Goal: Task Accomplishment & Management: Manage account settings

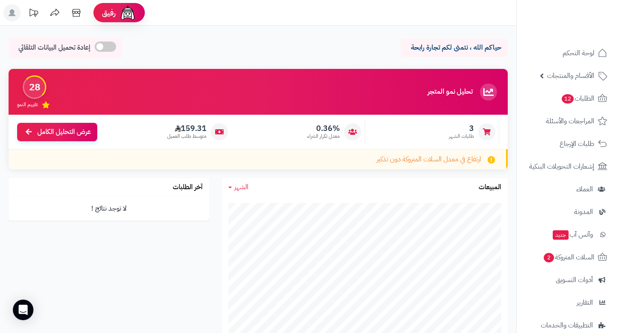
scroll to position [405, 0]
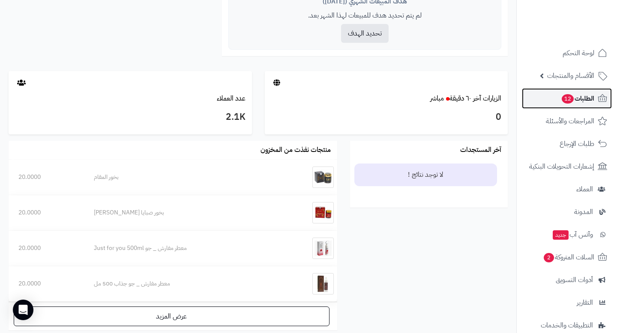
click at [561, 94] on span "الطلبات 12" at bounding box center [577, 99] width 33 height 12
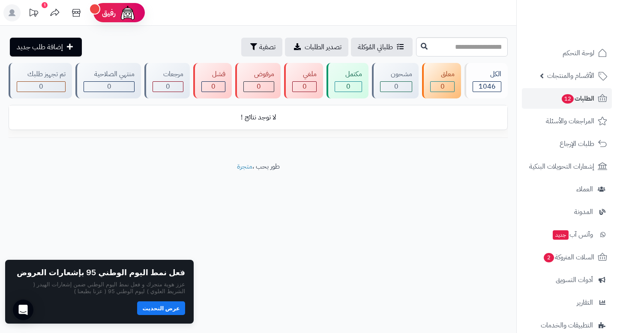
click at [275, 244] on div "**********" at bounding box center [308, 166] width 617 height 333
click at [174, 303] on button "عرض التحديث" at bounding box center [161, 308] width 48 height 14
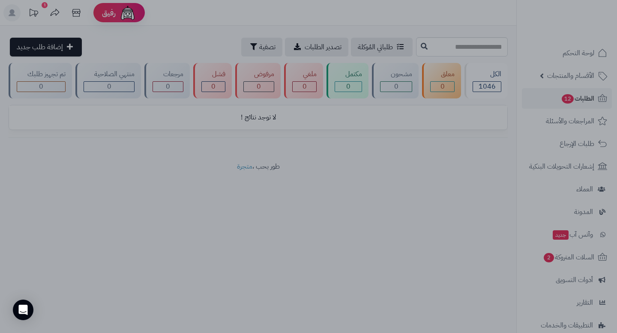
click at [128, 131] on div at bounding box center [308, 166] width 617 height 333
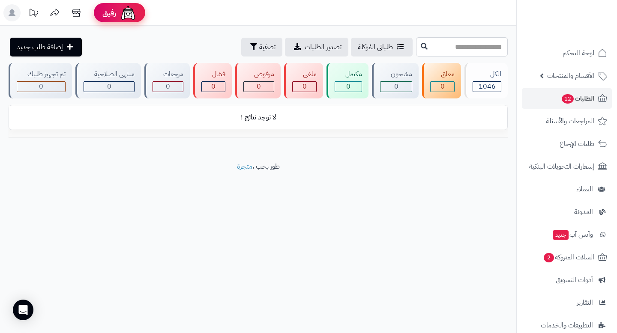
click at [120, 9] on img at bounding box center [128, 12] width 17 height 17
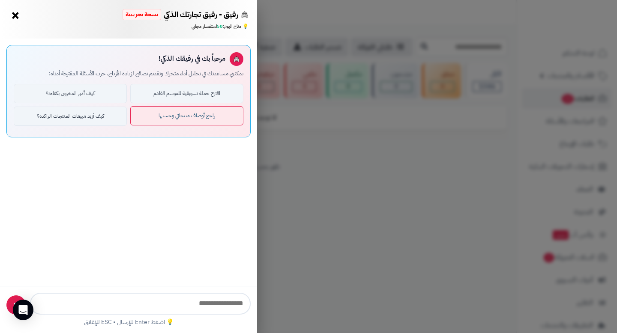
click at [184, 117] on button "راجع أوصاف منتجاتي وحسنها" at bounding box center [186, 115] width 113 height 19
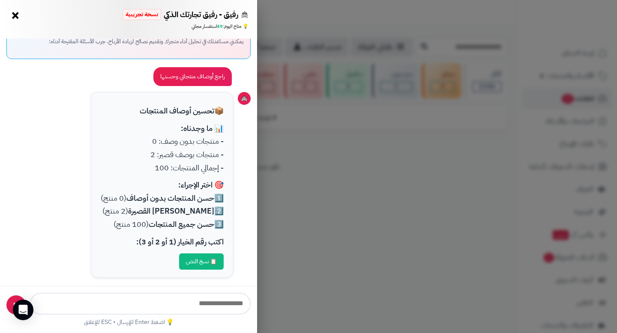
scroll to position [36, 0]
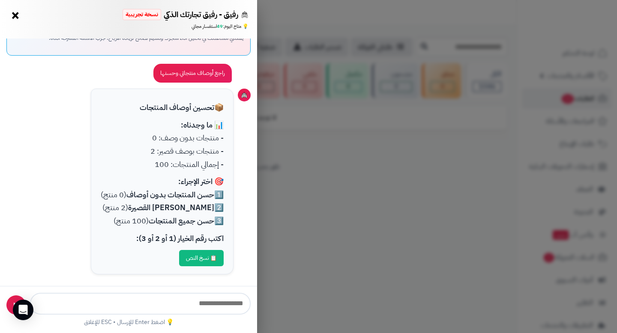
click at [177, 310] on input "text" at bounding box center [140, 304] width 221 height 22
type input "*"
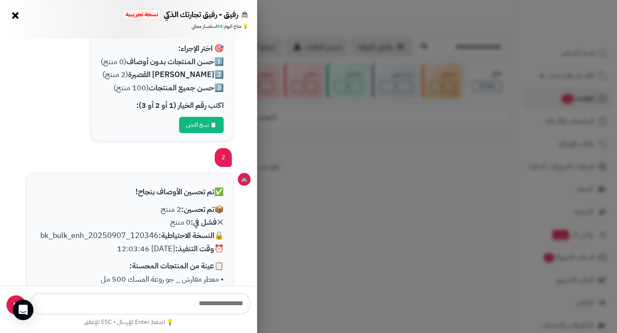
scroll to position [168, 0]
type input "*"
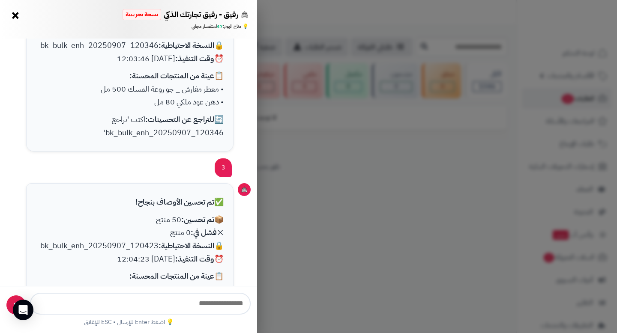
scroll to position [515, 0]
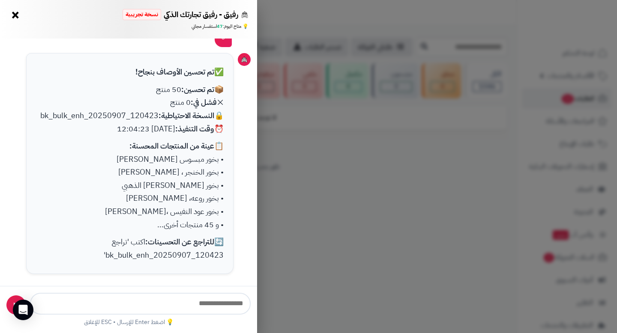
click at [17, 16] on button "×" at bounding box center [16, 15] width 14 height 14
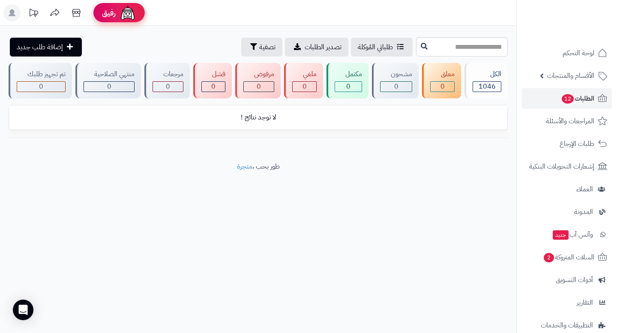
click at [122, 6] on img at bounding box center [127, 12] width 17 height 17
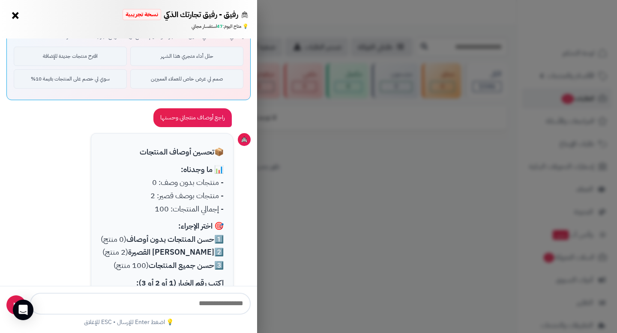
scroll to position [0, 0]
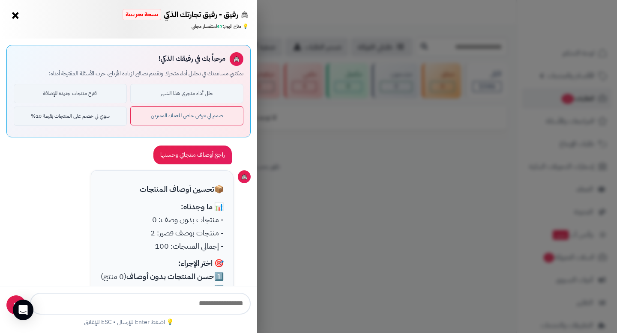
click at [175, 120] on button "صمم لي عرض خاص للعملاء المميزين" at bounding box center [186, 115] width 113 height 19
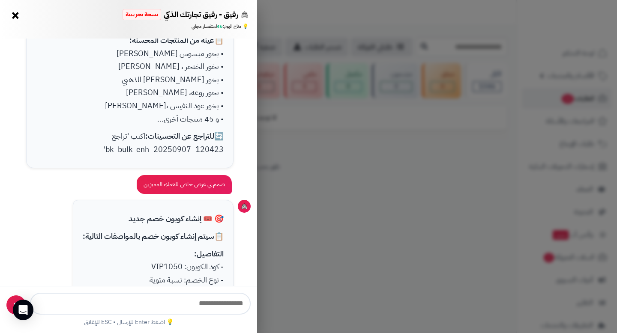
scroll to position [733, 0]
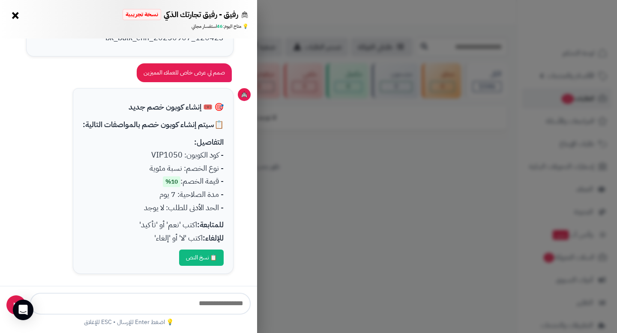
click at [124, 307] on input "text" at bounding box center [140, 304] width 221 height 22
type input "***"
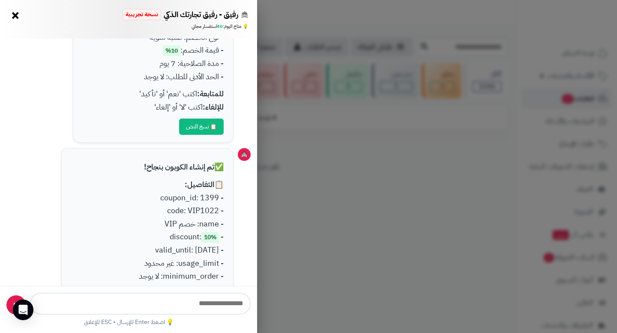
scroll to position [972, 0]
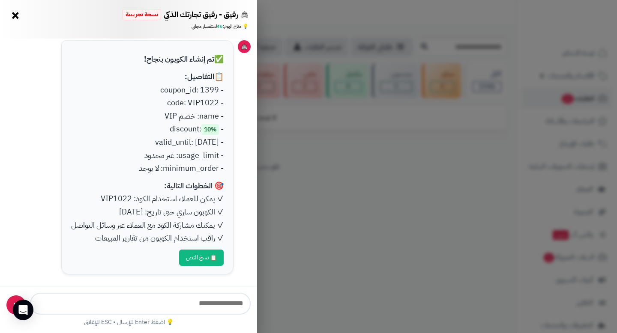
click at [206, 256] on button "📋 نسخ النص" at bounding box center [201, 258] width 45 height 16
click at [380, 194] on div "رفيق - رفيق تجارتك الذكي نسخة تجريبية ⭐ تاجر متنامي × 💡 متاح اليوم: 46 استفسار …" at bounding box center [308, 166] width 617 height 333
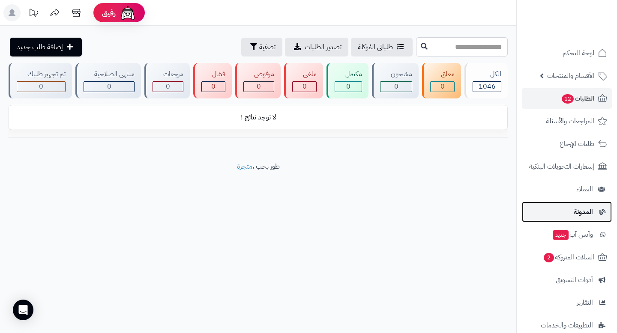
click at [565, 213] on link "المدونة" at bounding box center [567, 212] width 90 height 21
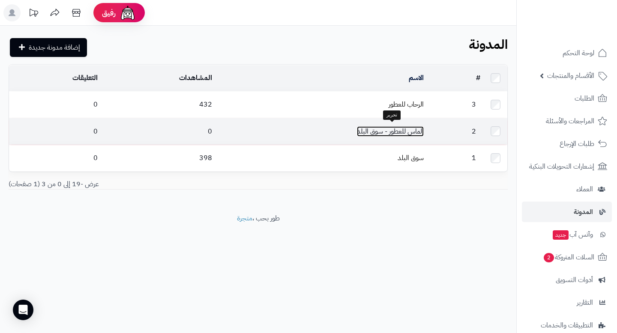
click at [397, 129] on link "الماس للعطور - سوق البلد" at bounding box center [390, 131] width 67 height 10
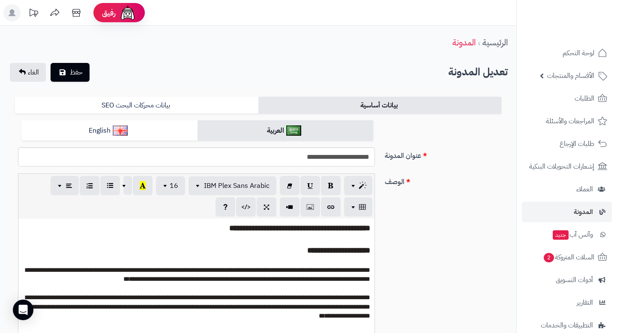
scroll to position [37, 0]
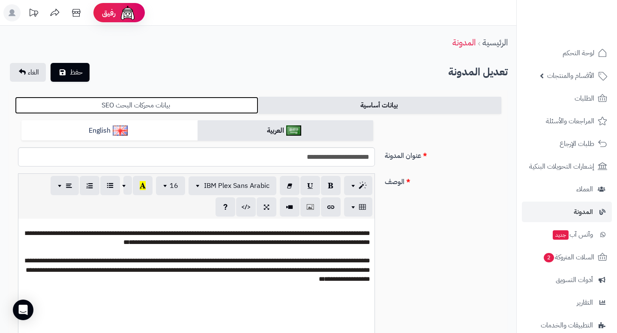
click at [185, 102] on link "بيانات محركات البحث SEO" at bounding box center [136, 105] width 243 height 17
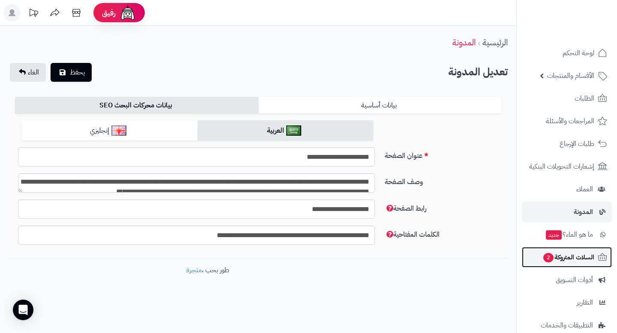
click at [553, 255] on span "السلات المتروكة 2" at bounding box center [569, 258] width 52 height 12
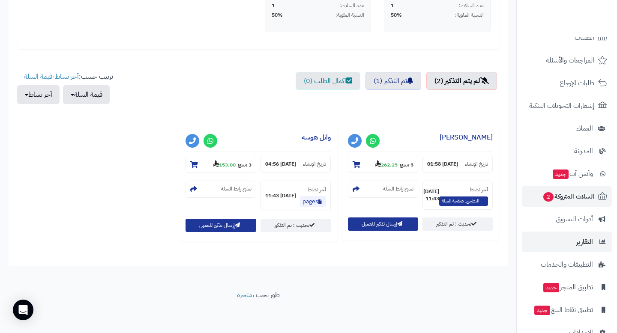
scroll to position [81, 0]
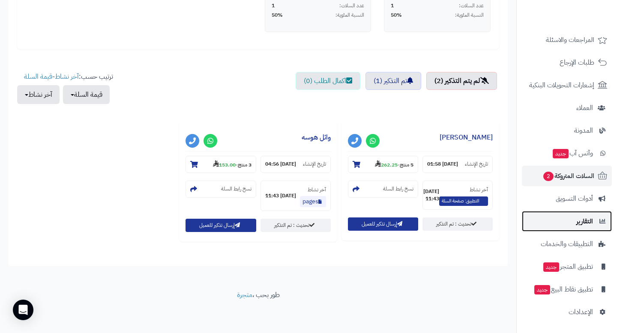
click at [556, 217] on link "التقارير" at bounding box center [567, 221] width 90 height 21
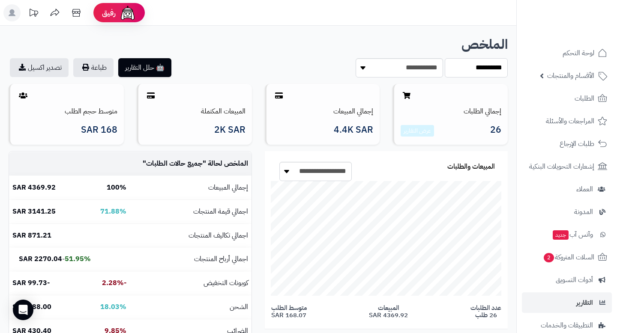
click at [488, 72] on select "**********" at bounding box center [476, 67] width 63 height 19
select select "****"
click at [445, 58] on select "**********" at bounding box center [476, 67] width 63 height 19
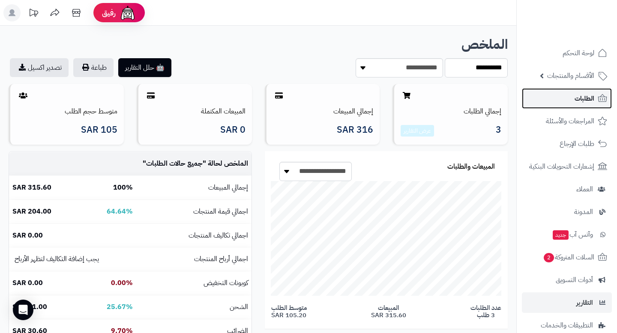
click at [573, 101] on link "الطلبات" at bounding box center [567, 98] width 90 height 21
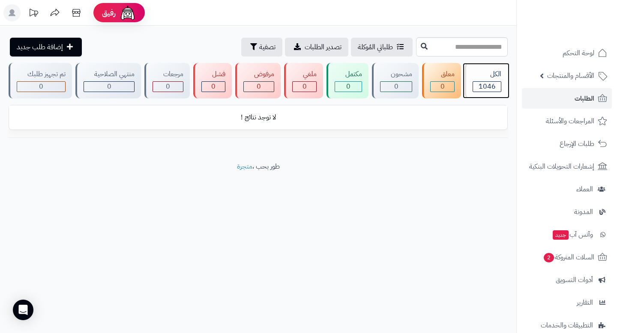
click at [481, 80] on div "الكل 1046" at bounding box center [486, 81] width 43 height 36
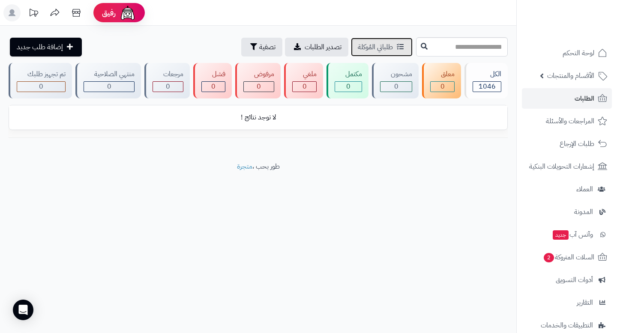
click at [367, 48] on span "طلباتي المُوكلة" at bounding box center [375, 47] width 35 height 10
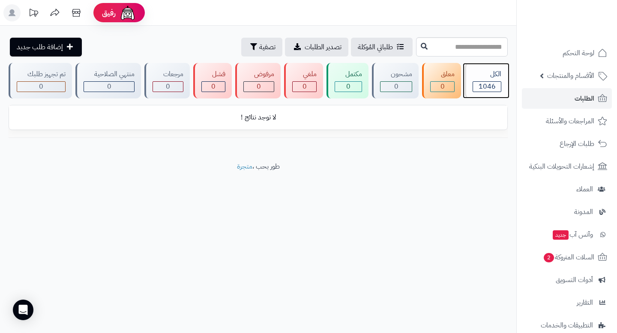
click at [487, 74] on div "الكل" at bounding box center [487, 74] width 29 height 10
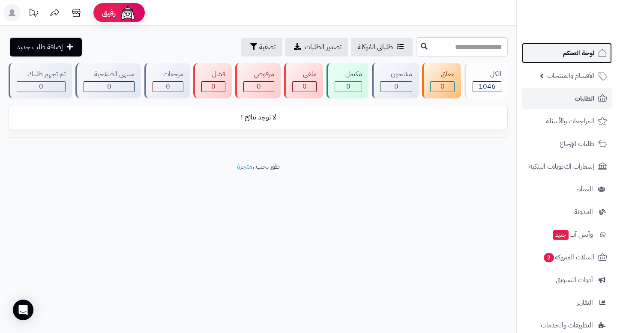
click at [566, 51] on span "لوحة التحكم" at bounding box center [578, 53] width 31 height 12
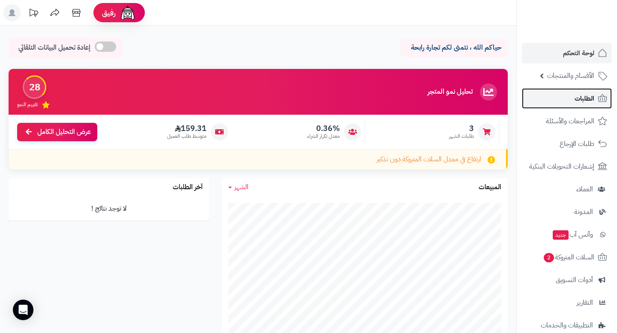
click at [585, 97] on span "الطلبات" at bounding box center [585, 99] width 20 height 12
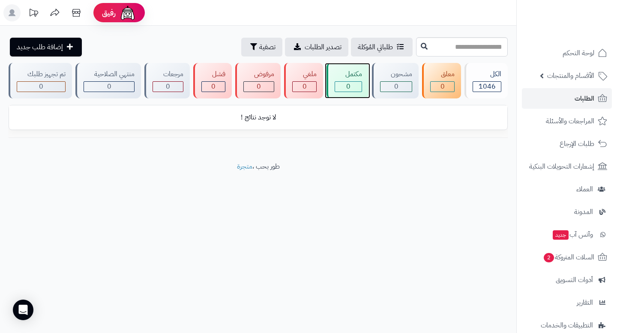
click at [350, 76] on div "مكتمل" at bounding box center [348, 74] width 27 height 10
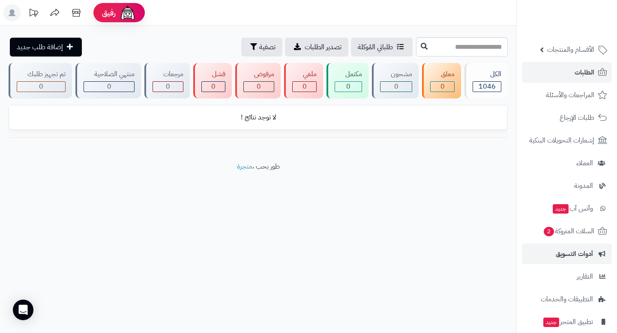
scroll to position [81, 0]
